Goal: Task Accomplishment & Management: Complete application form

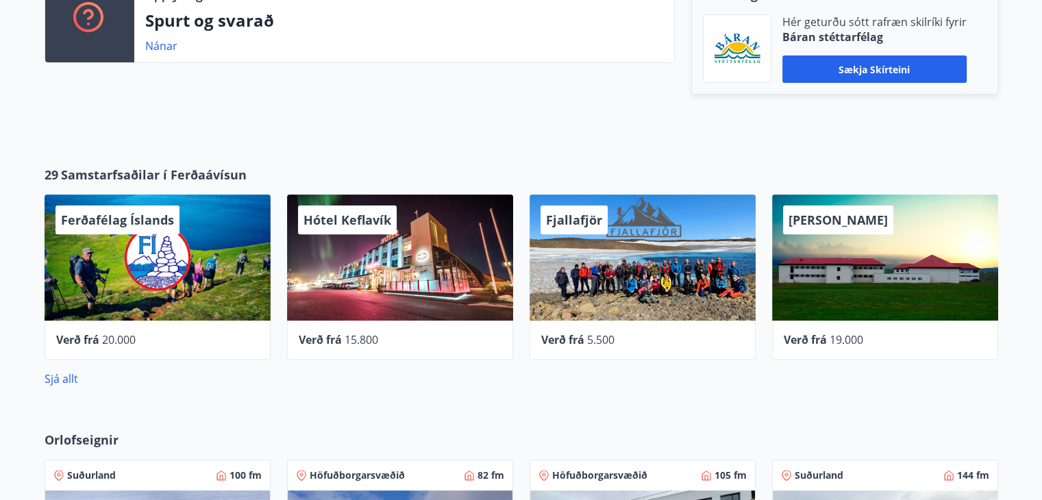
scroll to position [411, 0]
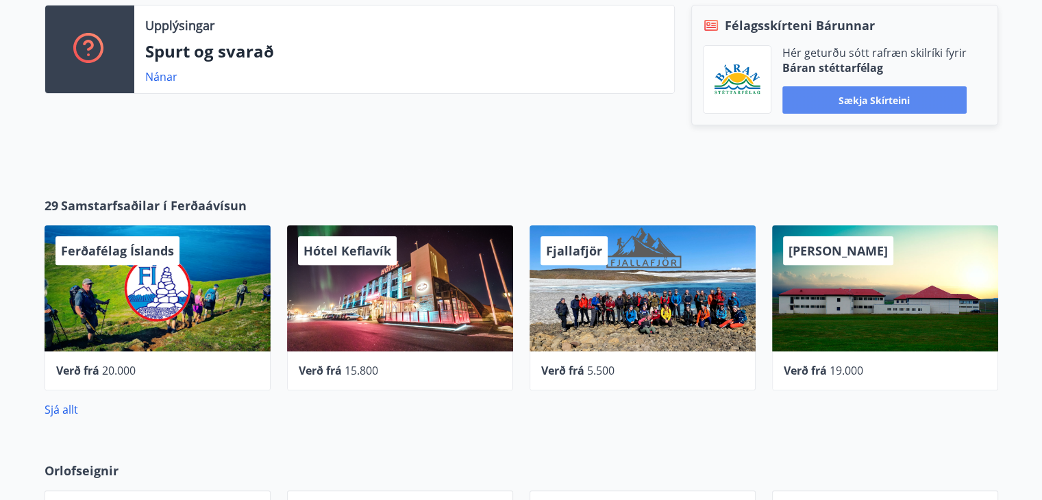
click at [915, 95] on button "Sækja skírteini" at bounding box center [874, 99] width 184 height 27
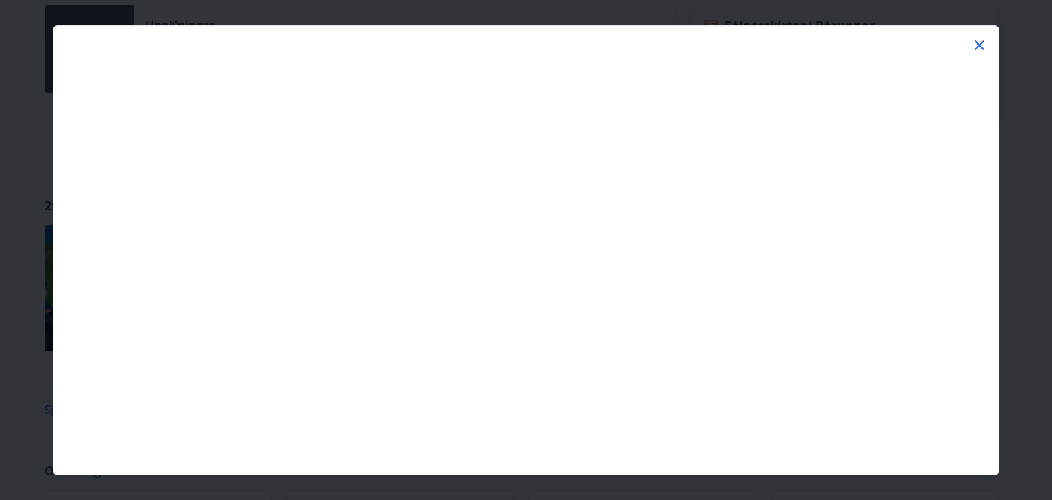
click at [982, 45] on icon at bounding box center [979, 45] width 16 height 16
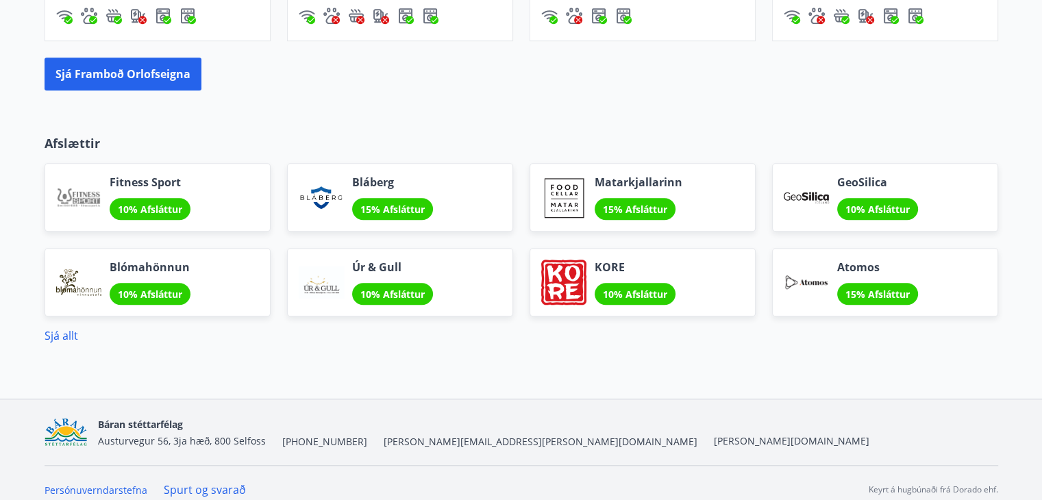
scroll to position [1096, 0]
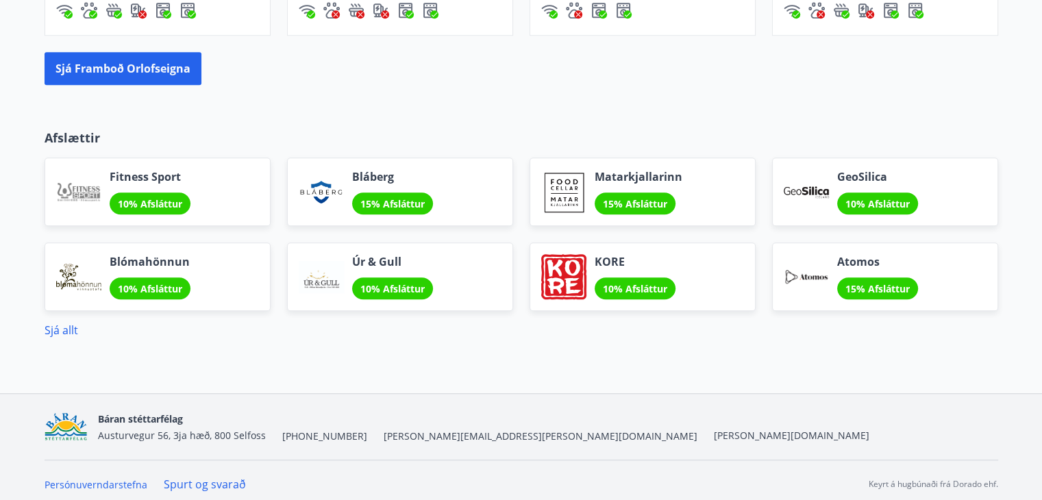
click at [123, 174] on span "Fitness Sport" at bounding box center [150, 176] width 81 height 15
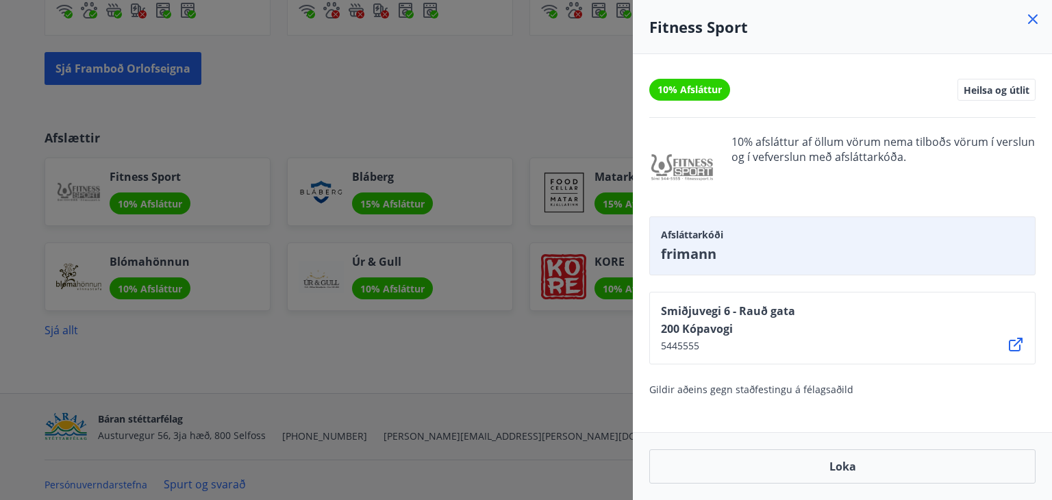
click at [510, 378] on div at bounding box center [526, 250] width 1052 height 500
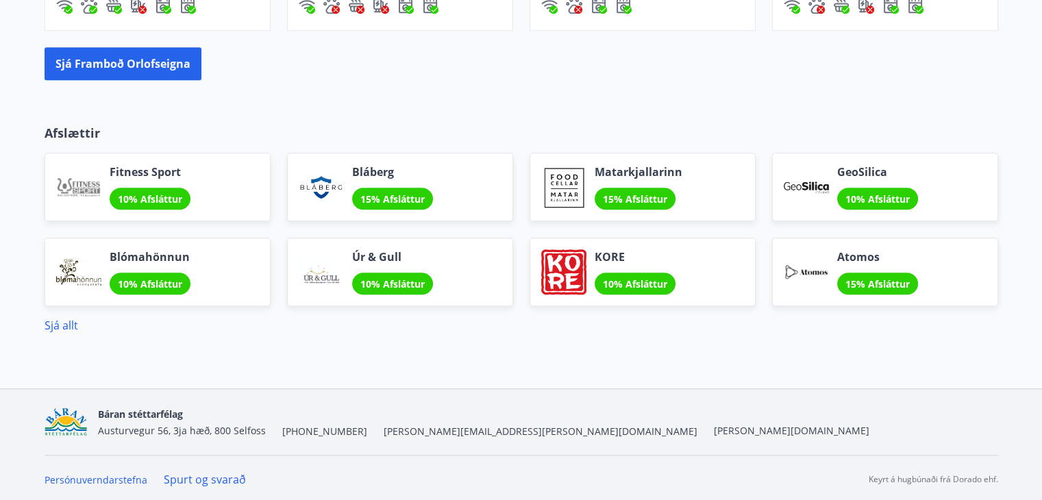
scroll to position [1102, 0]
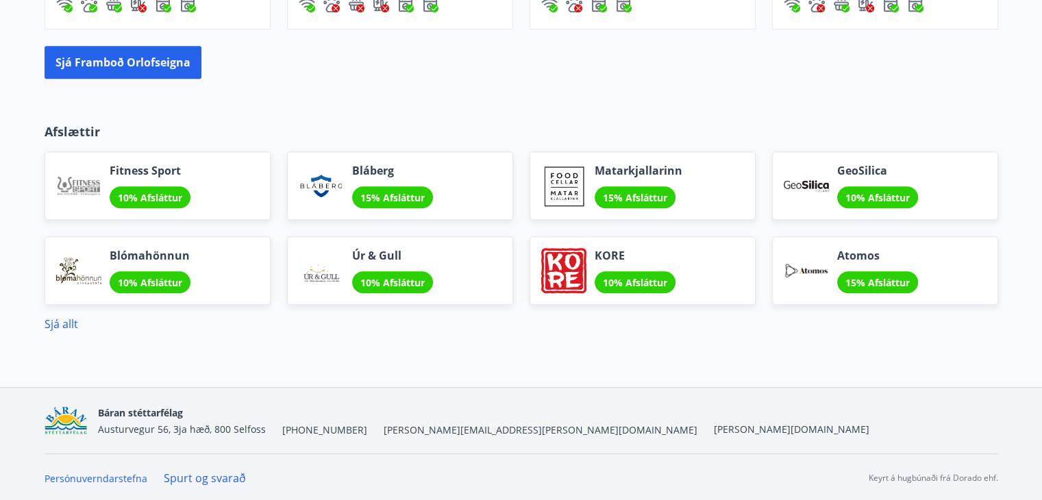
click at [203, 476] on link "Spurt og svarað" at bounding box center [205, 478] width 82 height 15
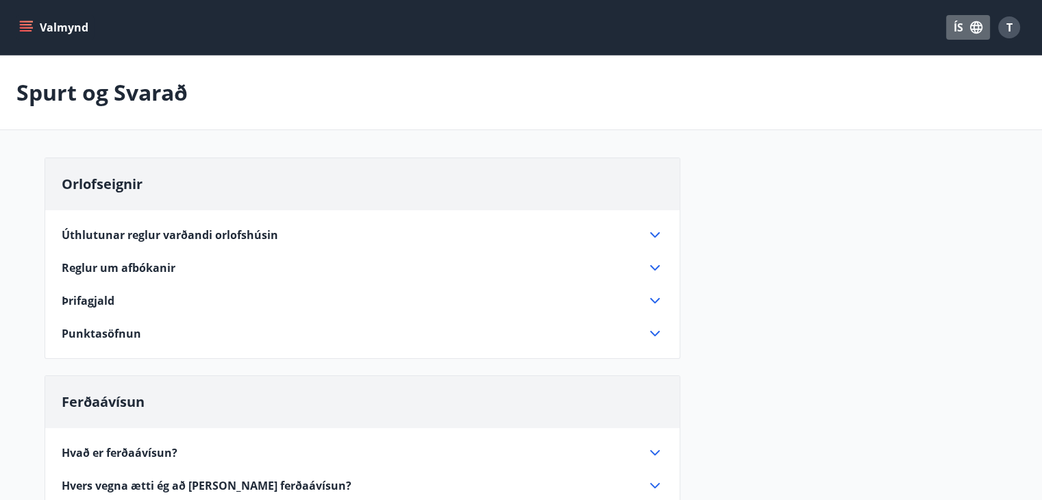
click at [975, 25] on icon "button" at bounding box center [976, 27] width 12 height 12
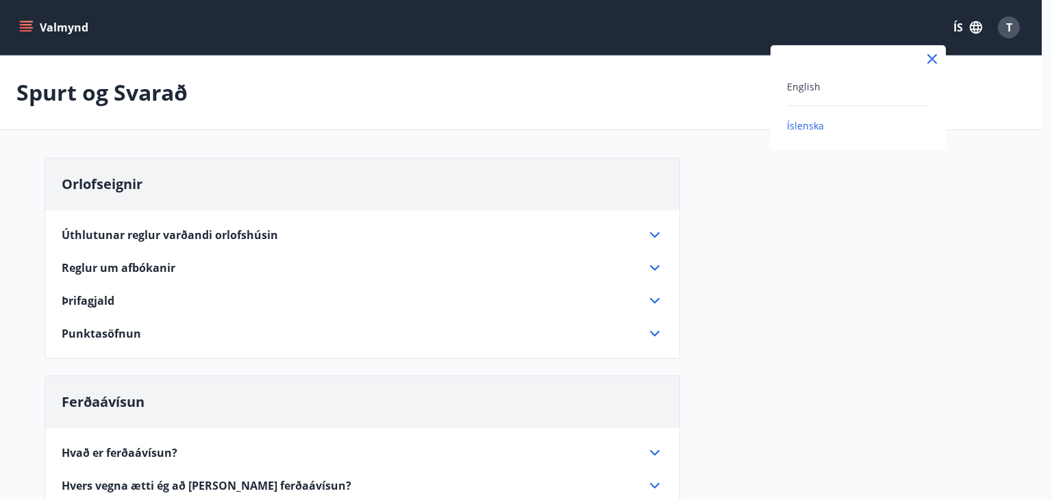
click at [873, 82] on div "English" at bounding box center [858, 86] width 142 height 16
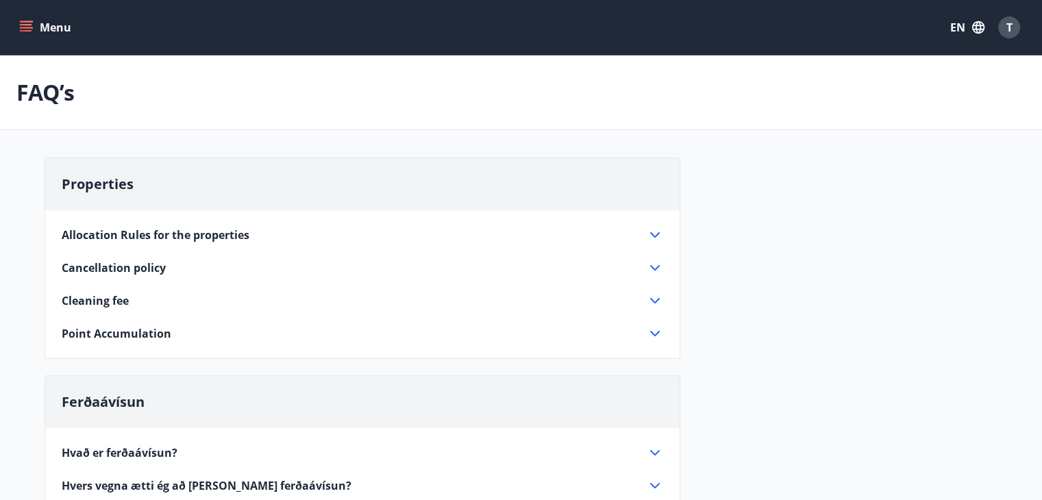
click at [1009, 16] on div "T" at bounding box center [1009, 27] width 22 height 22
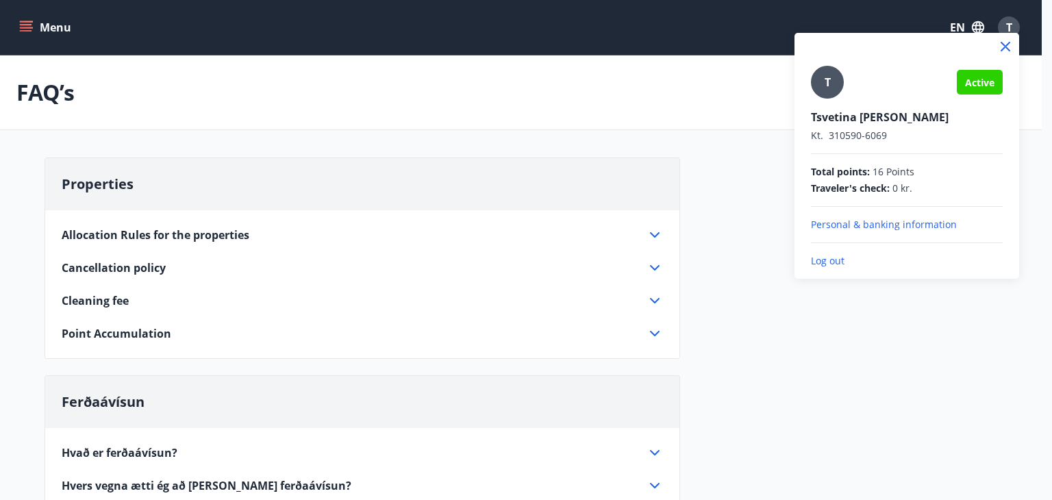
click at [847, 223] on p "Personal & banking information" at bounding box center [907, 225] width 192 height 14
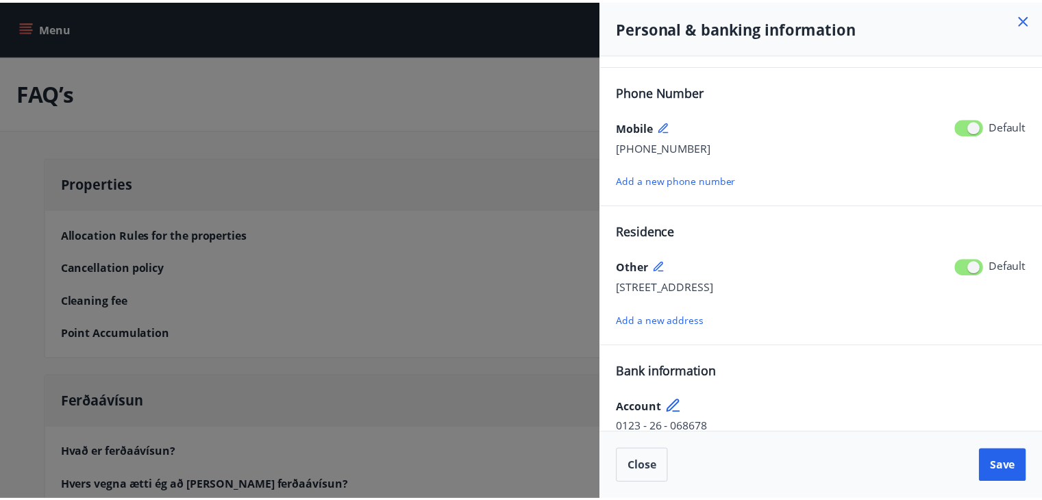
scroll to position [146, 0]
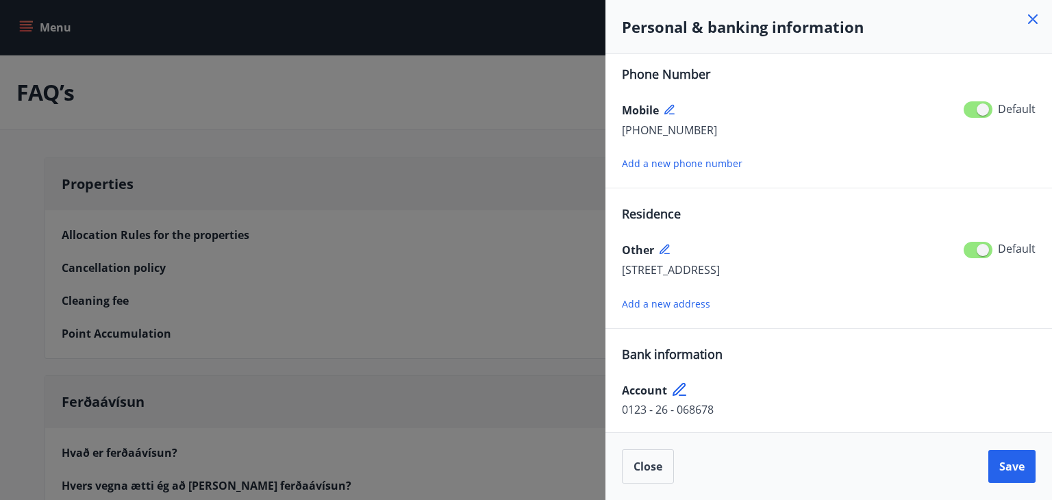
click at [1031, 14] on icon at bounding box center [1033, 19] width 16 height 16
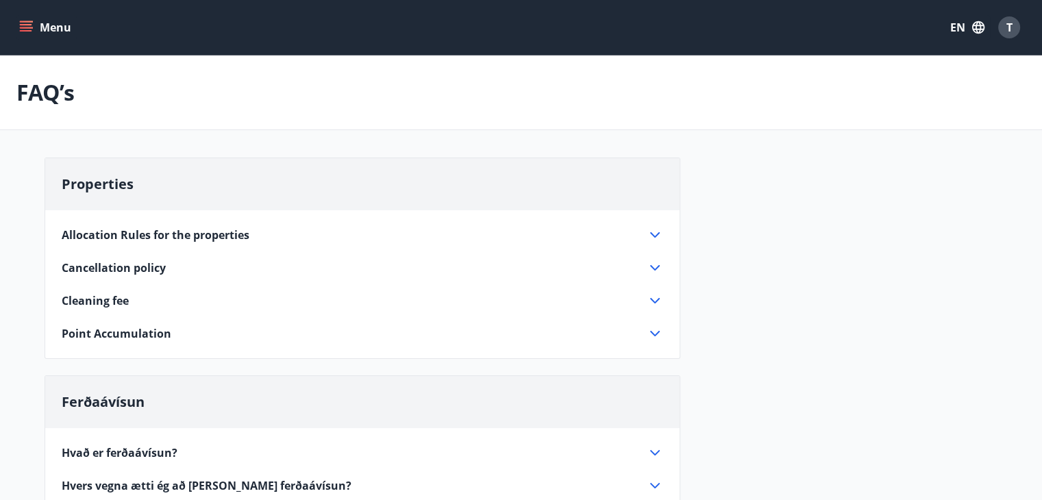
click at [1003, 22] on div "T" at bounding box center [1009, 27] width 22 height 22
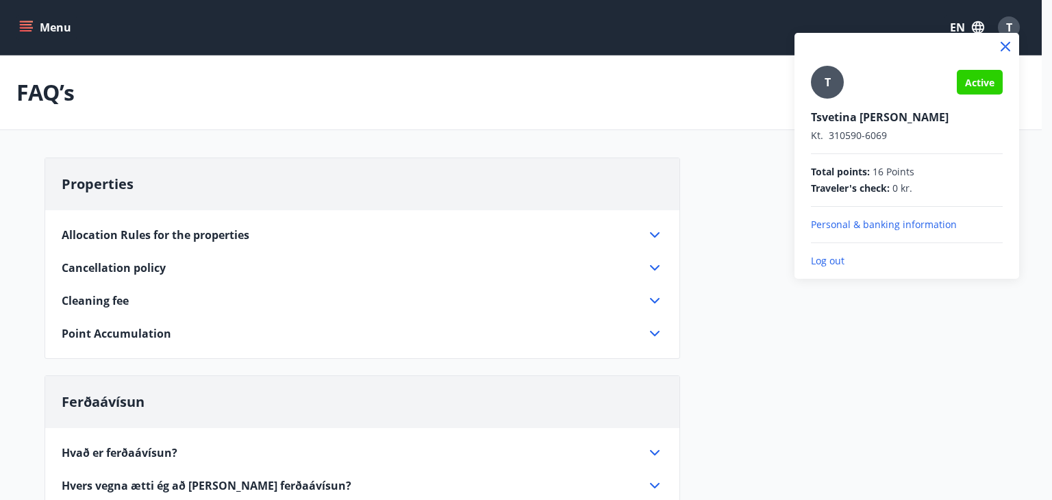
click at [888, 126] on div "Tsvetina [PERSON_NAME]. 310590-6069" at bounding box center [907, 126] width 192 height 33
click at [967, 80] on span "Active" at bounding box center [979, 82] width 29 height 13
click at [826, 79] on span "T" at bounding box center [828, 82] width 6 height 15
click at [826, 101] on input "T" at bounding box center [904, 108] width 186 height 14
click at [709, 172] on div at bounding box center [526, 250] width 1052 height 500
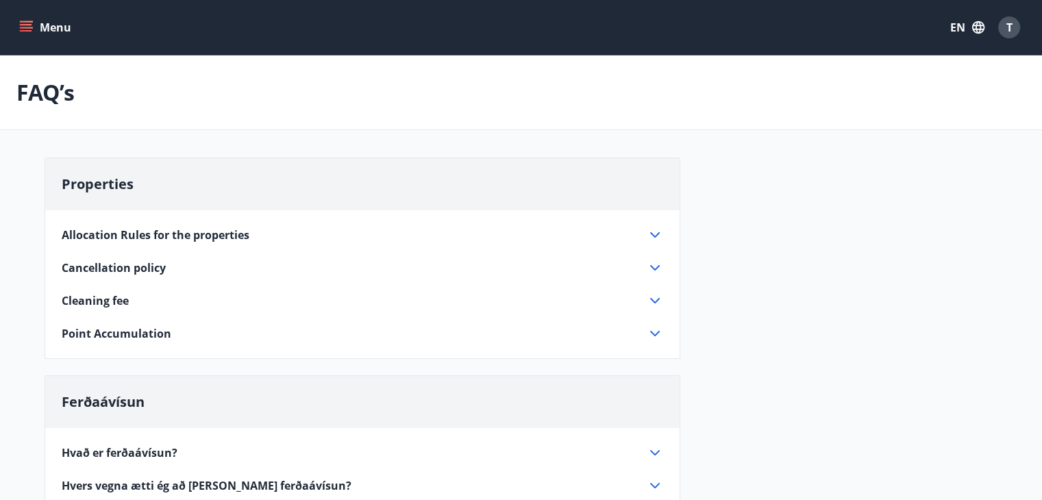
click at [25, 24] on icon "menu" at bounding box center [26, 24] width 12 height 1
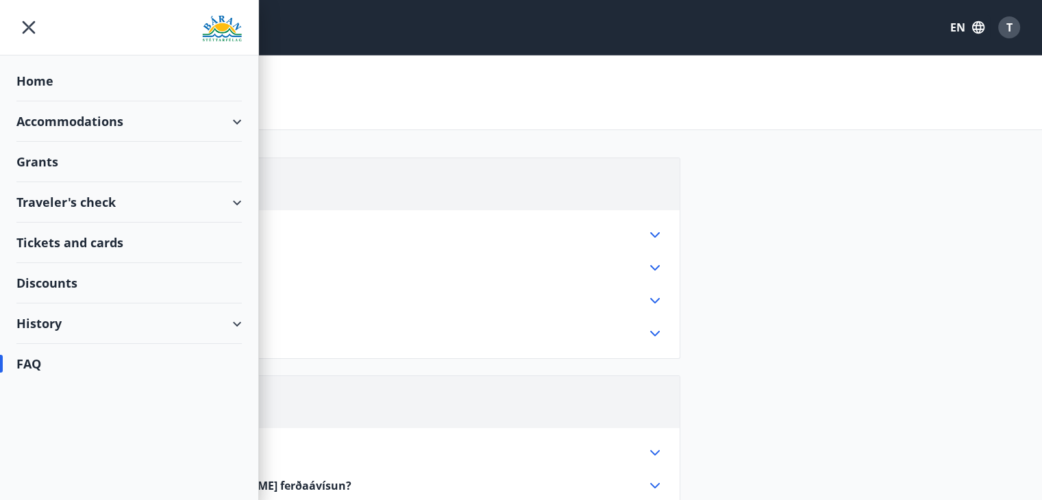
click at [71, 166] on div "Grants" at bounding box center [128, 162] width 225 height 40
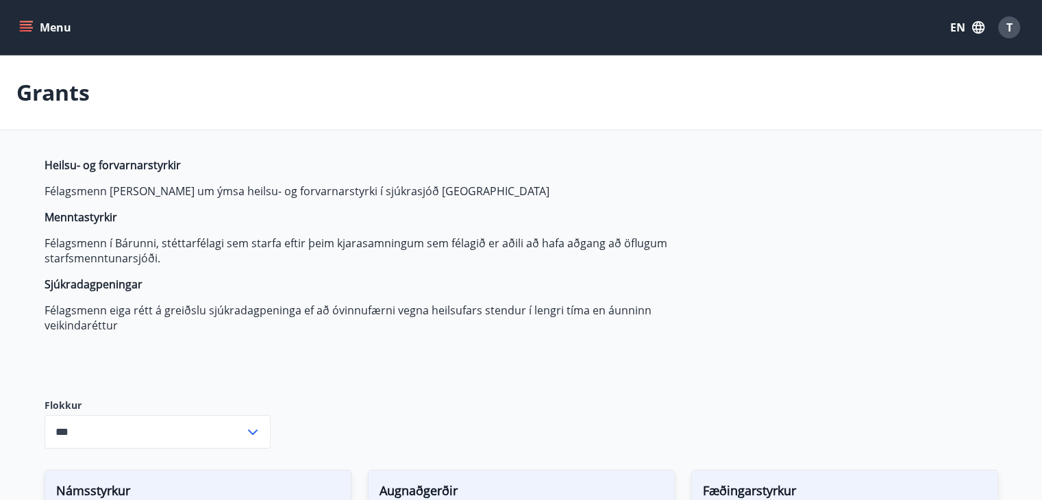
type input "***"
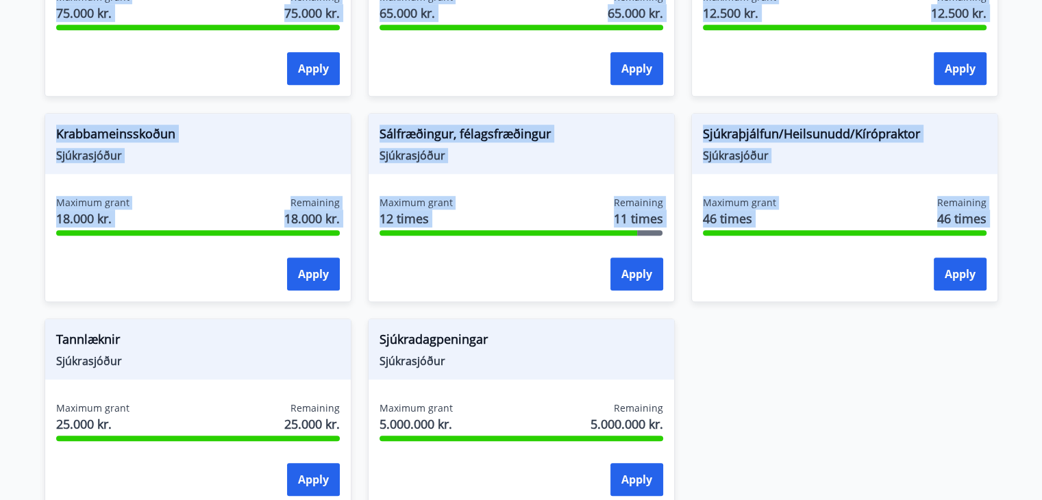
scroll to position [1110, 0]
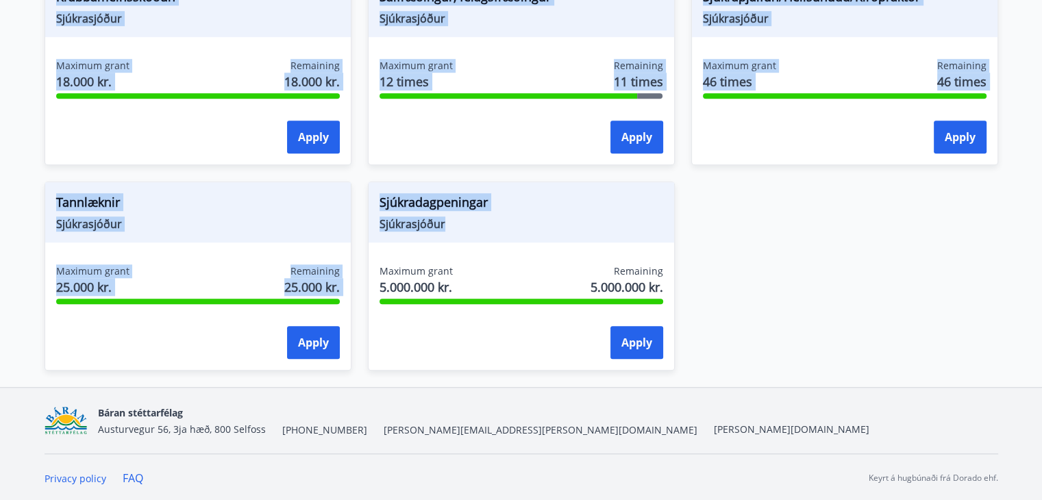
drag, startPoint x: 56, startPoint y: 129, endPoint x: 578, endPoint y: 232, distance: 531.9
copy div "Loremipsumd Sitametconse Adipisc elits 272.029 do. Eiusmodte 867.537 in. Utlab …"
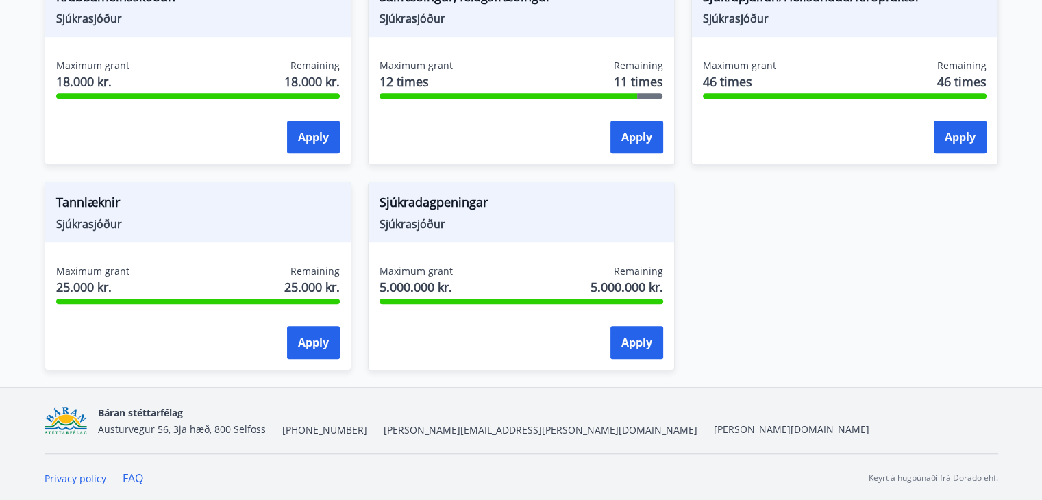
click at [901, 410] on nav "[PERSON_NAME] stéttarfélag Austurvegur 56, 3ja hæð, 800 Selfoss [PHONE_NUMBER] …" at bounding box center [521, 420] width 953 height 33
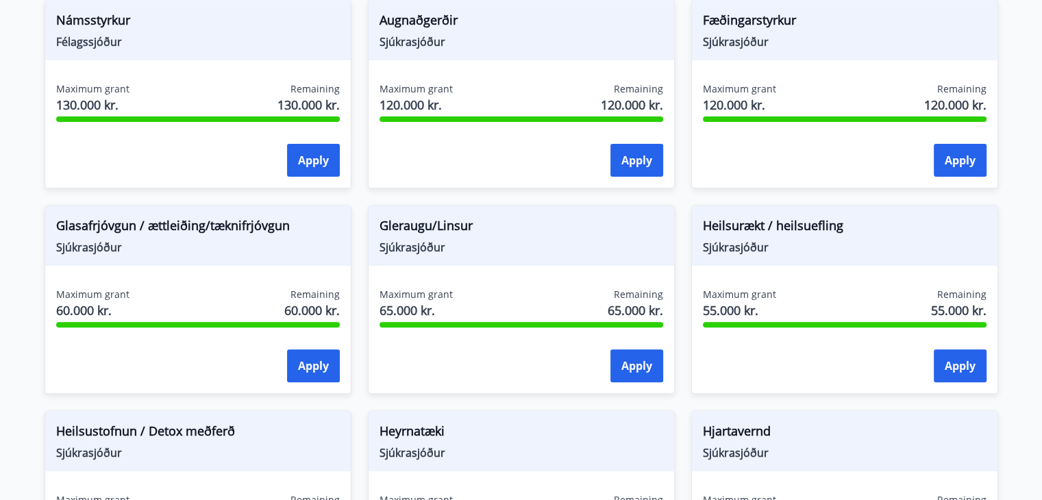
scroll to position [494, 0]
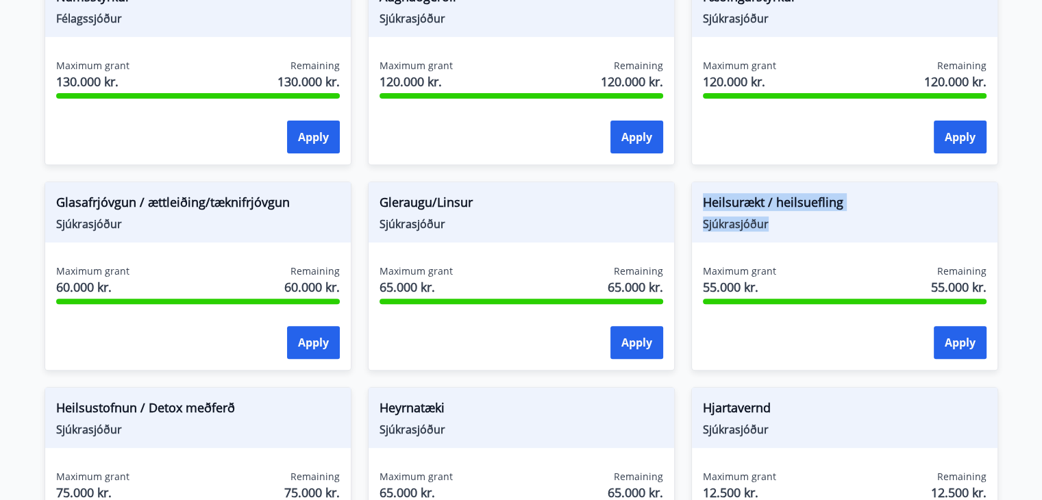
drag, startPoint x: 703, startPoint y: 201, endPoint x: 781, endPoint y: 227, distance: 81.4
click at [781, 227] on div "Heilsurækt / heilsuefling Sjúkrasjóður" at bounding box center [844, 212] width 305 height 60
copy div "Heilsurækt / heilsuefling Sjúkrasjóður"
click at [1019, 195] on main "Grants Heilsu- og forvarnarstyrkir Félagsmenn [PERSON_NAME] um ýmsa heilsu- og …" at bounding box center [521, 283] width 1042 height 1442
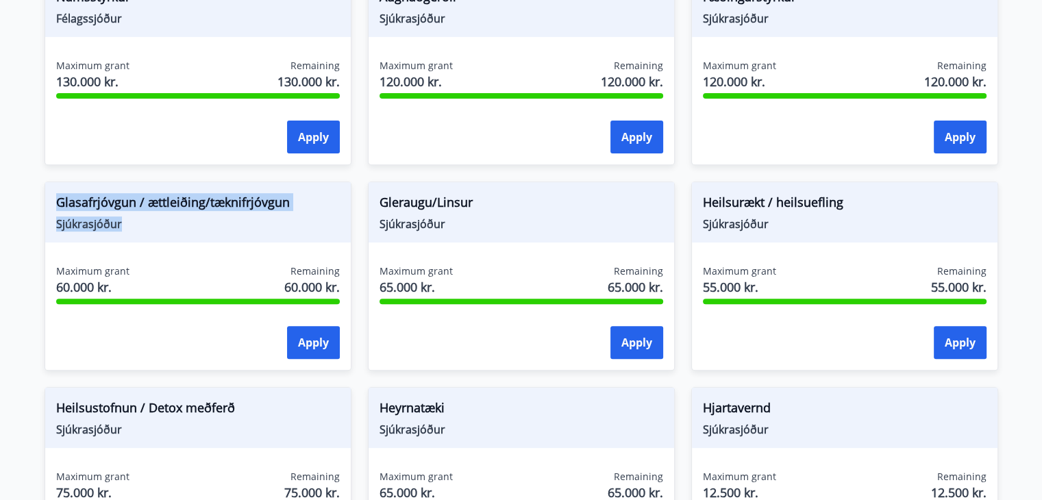
drag, startPoint x: 55, startPoint y: 197, endPoint x: 265, endPoint y: 237, distance: 214.0
click at [265, 237] on div "Glasafrjóvgun / ættleiðing/tæknifrjóvgun Sjúkrasjóður" at bounding box center [197, 212] width 305 height 60
copy div "Glasafrjóvgun / ættleiðing/tæknifrjóvgun Sjúkrasjóður"
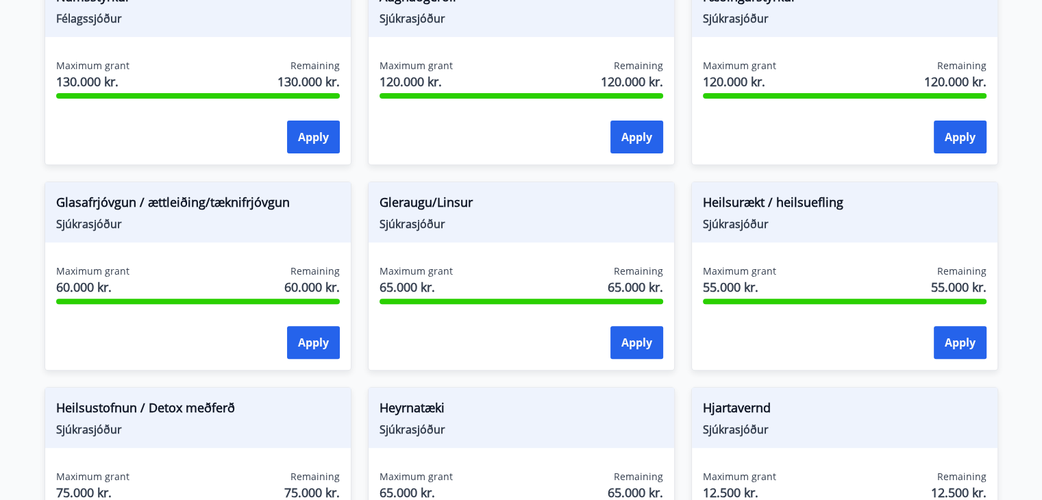
click at [1024, 239] on main "Grants Heilsu- og forvarnarstyrkir Félagsmenn [PERSON_NAME] um ýmsa heilsu- og …" at bounding box center [521, 283] width 1042 height 1442
click at [956, 342] on button "Apply" at bounding box center [960, 342] width 53 height 33
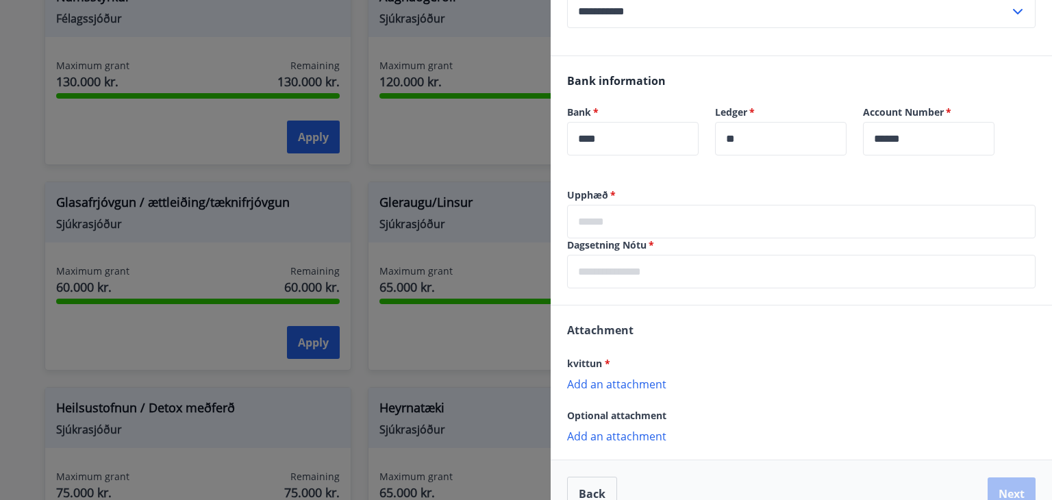
scroll to position [274, 0]
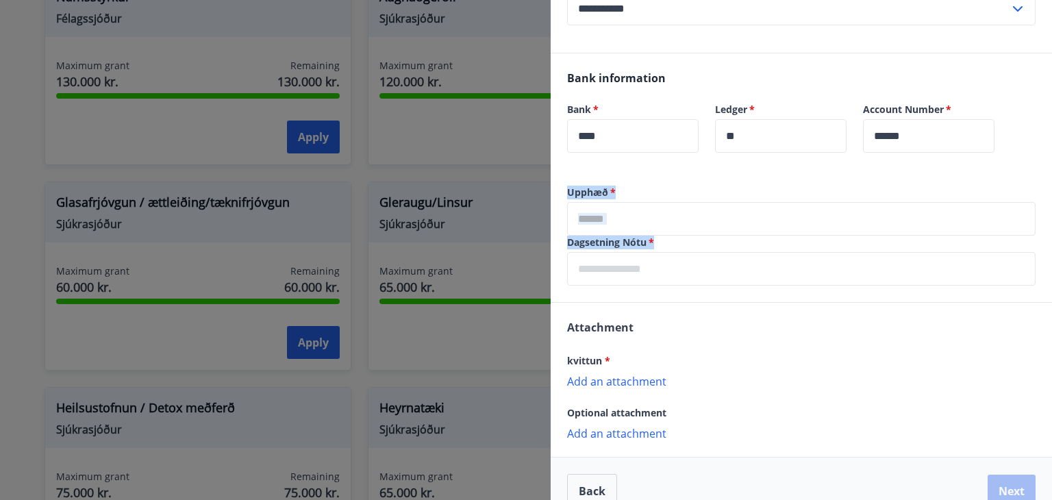
drag, startPoint x: 566, startPoint y: 190, endPoint x: 656, endPoint y: 245, distance: 105.1
click at [656, 245] on div "Upphæð   * ​ Dagsetning Nótu   * ​" at bounding box center [801, 244] width 501 height 116
copy div "Upphæð   * ​ Dagsetning Nótu   *"
click at [742, 316] on div "Attachment kvittun * Add an attachment {error_attachment_undefined} Optional at…" at bounding box center [801, 379] width 501 height 153
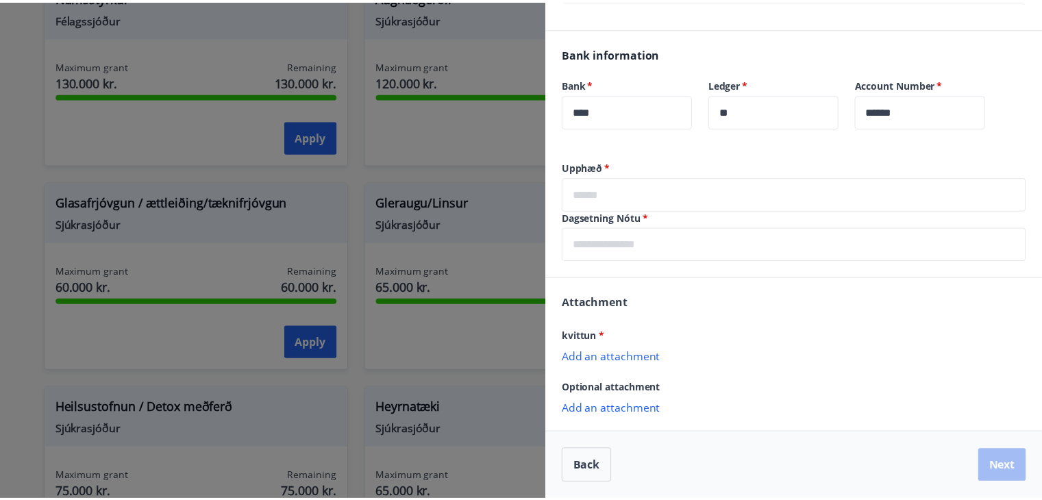
scroll to position [0, 0]
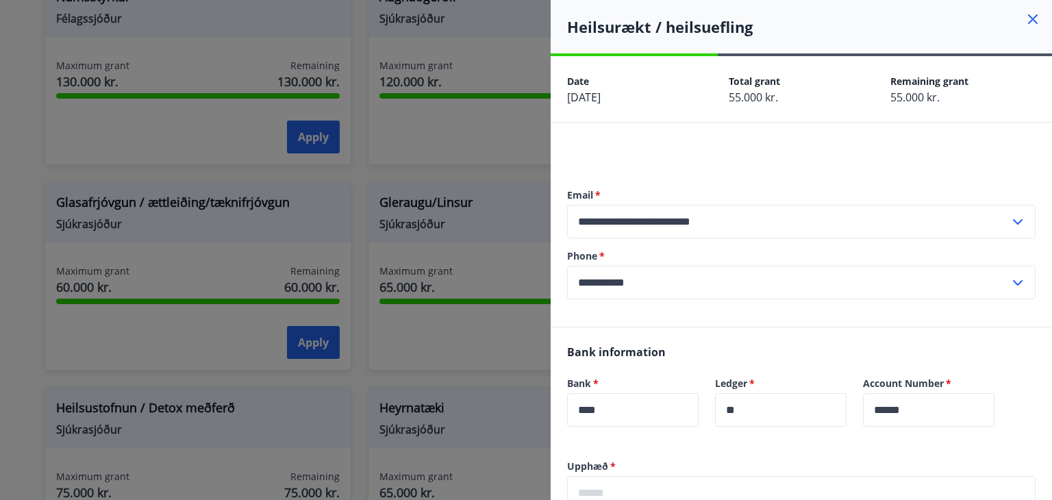
click at [1028, 20] on icon at bounding box center [1033, 19] width 10 height 10
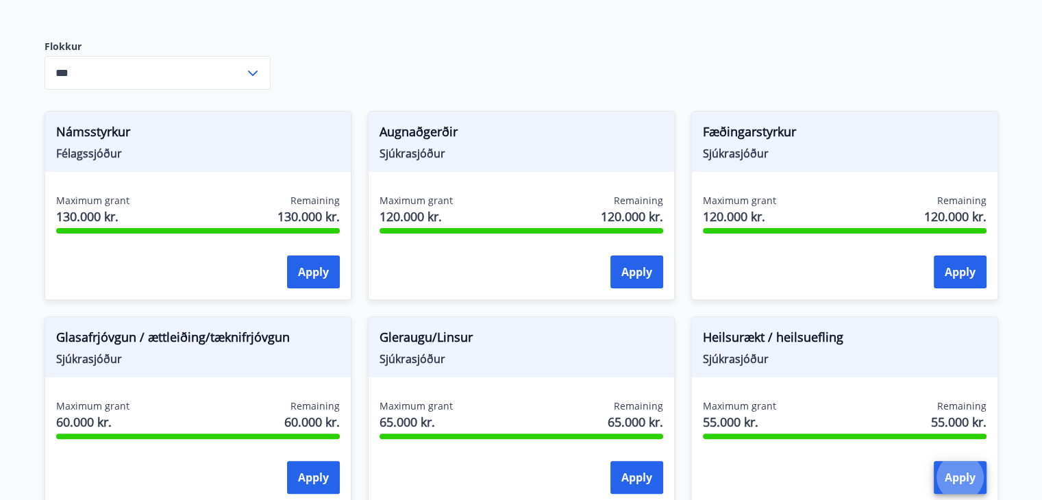
scroll to position [357, 0]
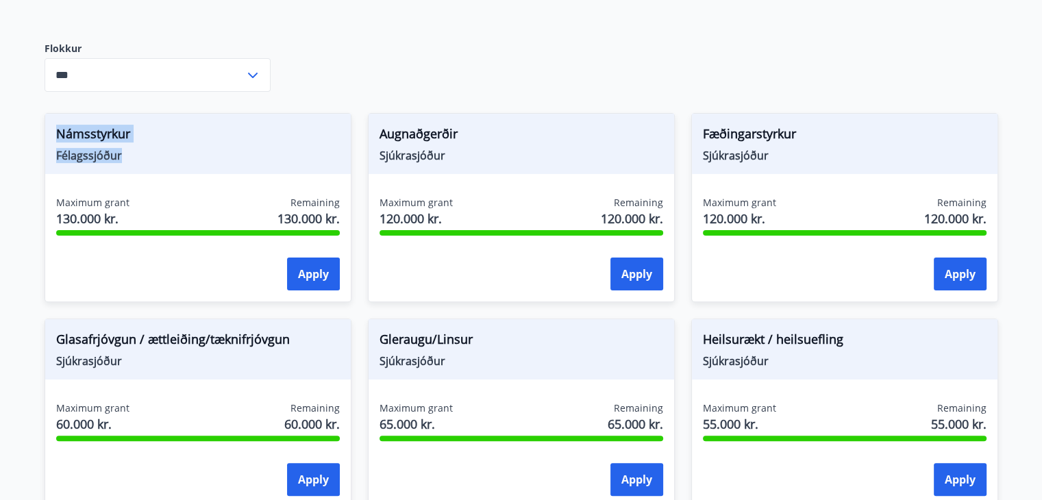
drag, startPoint x: 58, startPoint y: 129, endPoint x: 131, endPoint y: 158, distance: 79.1
click at [131, 158] on div "Námsstyrkur Félagssjóður" at bounding box center [197, 144] width 305 height 60
copy div "Námsstyrkur Félagssjóður"
click at [731, 37] on div "Heilsu- og forvarnarstyrkir Félagsmenn [PERSON_NAME] um ýmsa heilsu- og forvarn…" at bounding box center [521, 471] width 953 height 1340
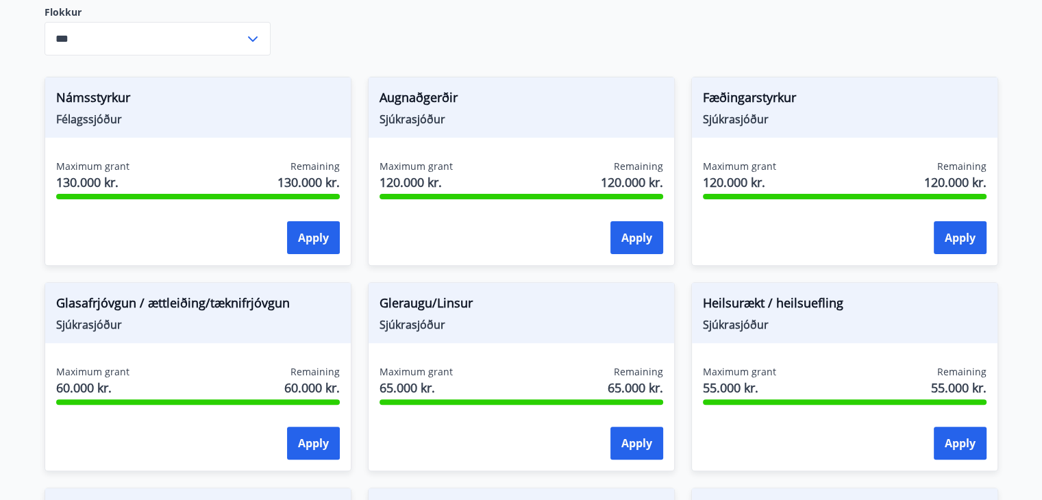
scroll to position [425, 0]
